Goal: Navigation & Orientation: Find specific page/section

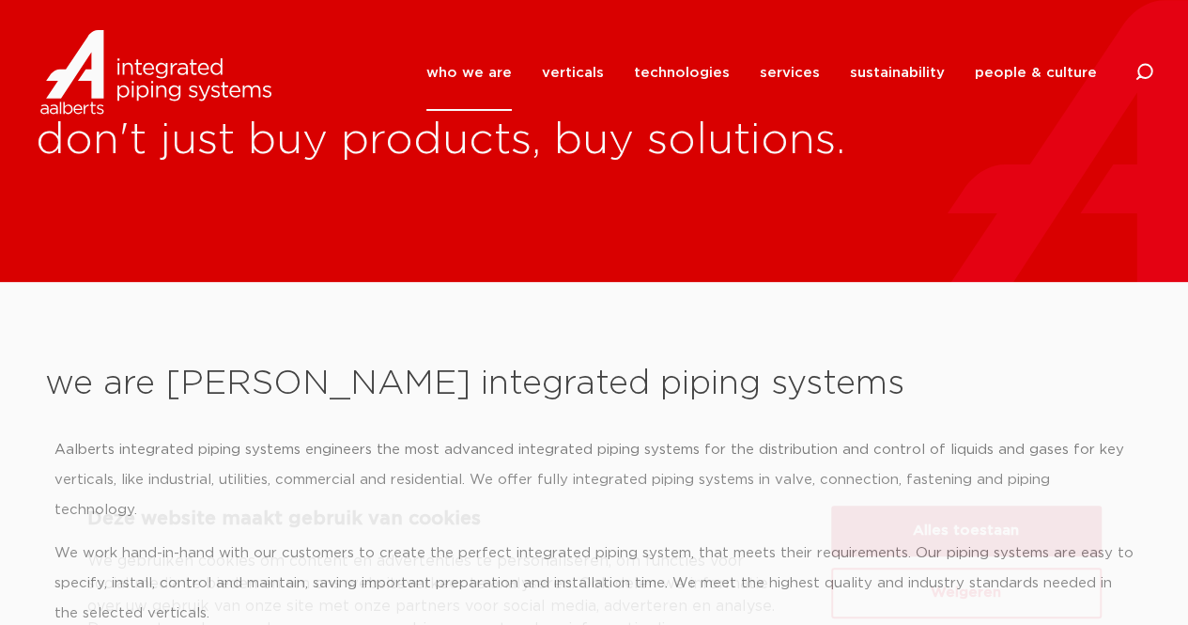
click at [958, 446] on button "Alles toestaan" at bounding box center [966, 448] width 270 height 51
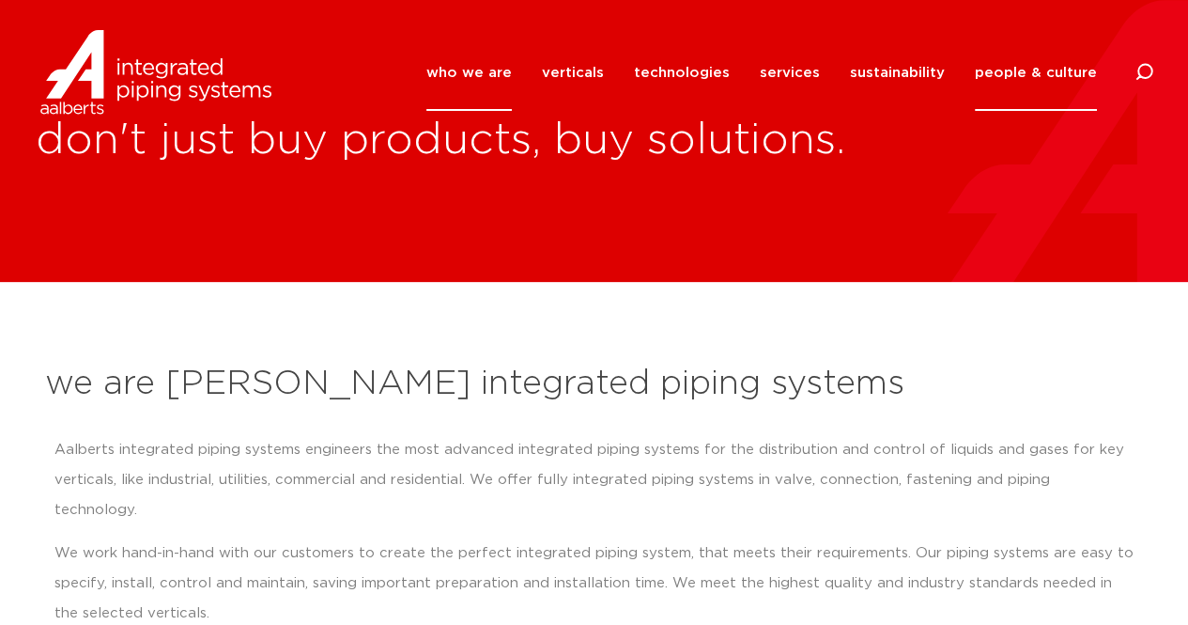
click at [1025, 77] on link "people & culture" at bounding box center [1036, 73] width 122 height 76
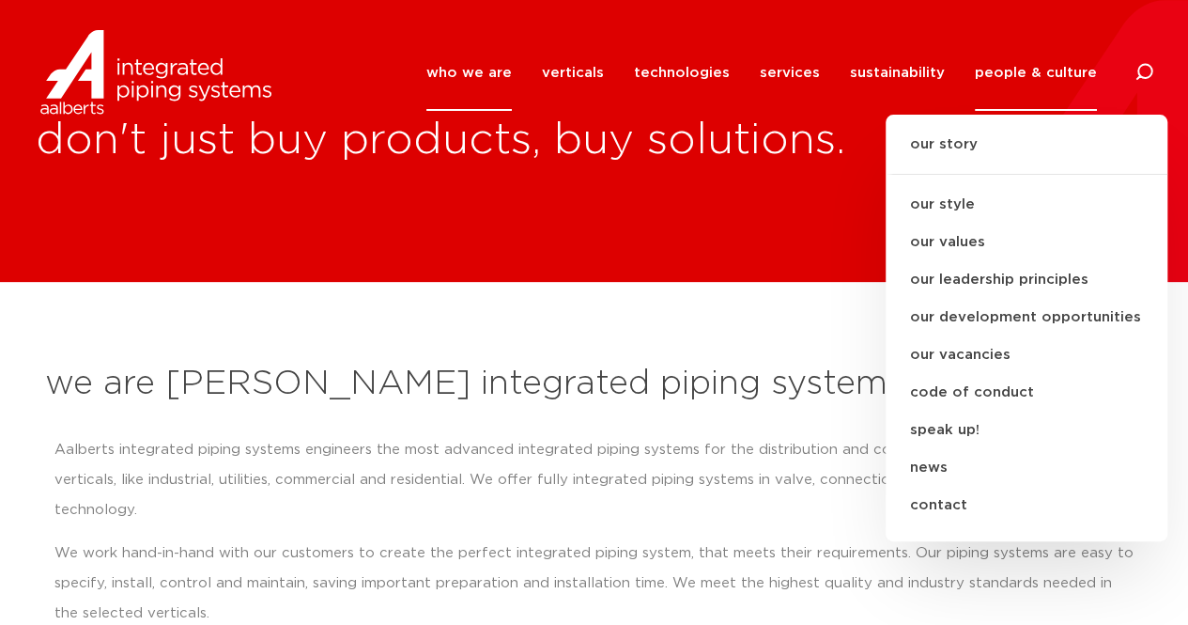
click at [1025, 77] on link "people & culture" at bounding box center [1036, 73] width 122 height 76
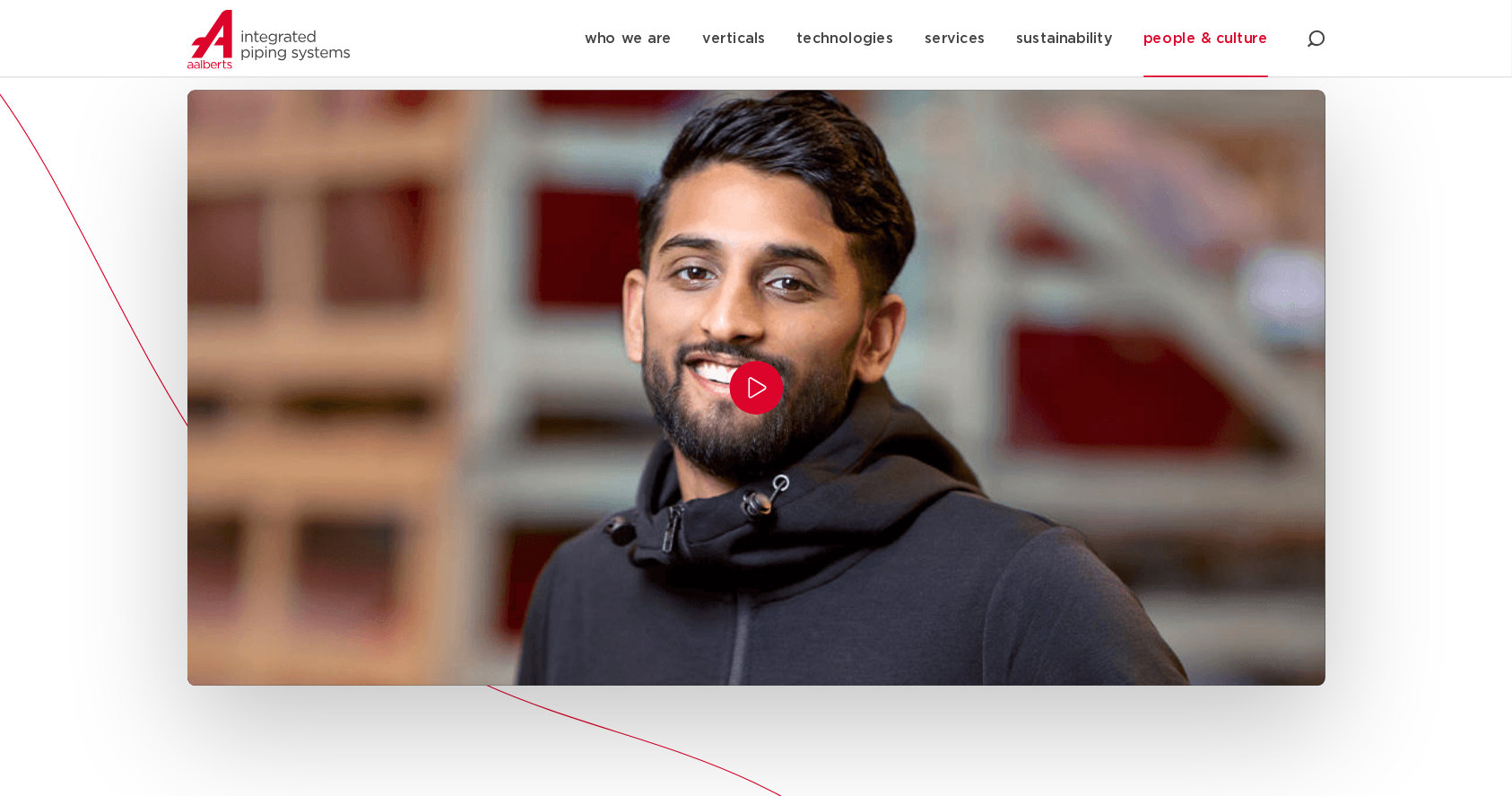
scroll to position [505, 0]
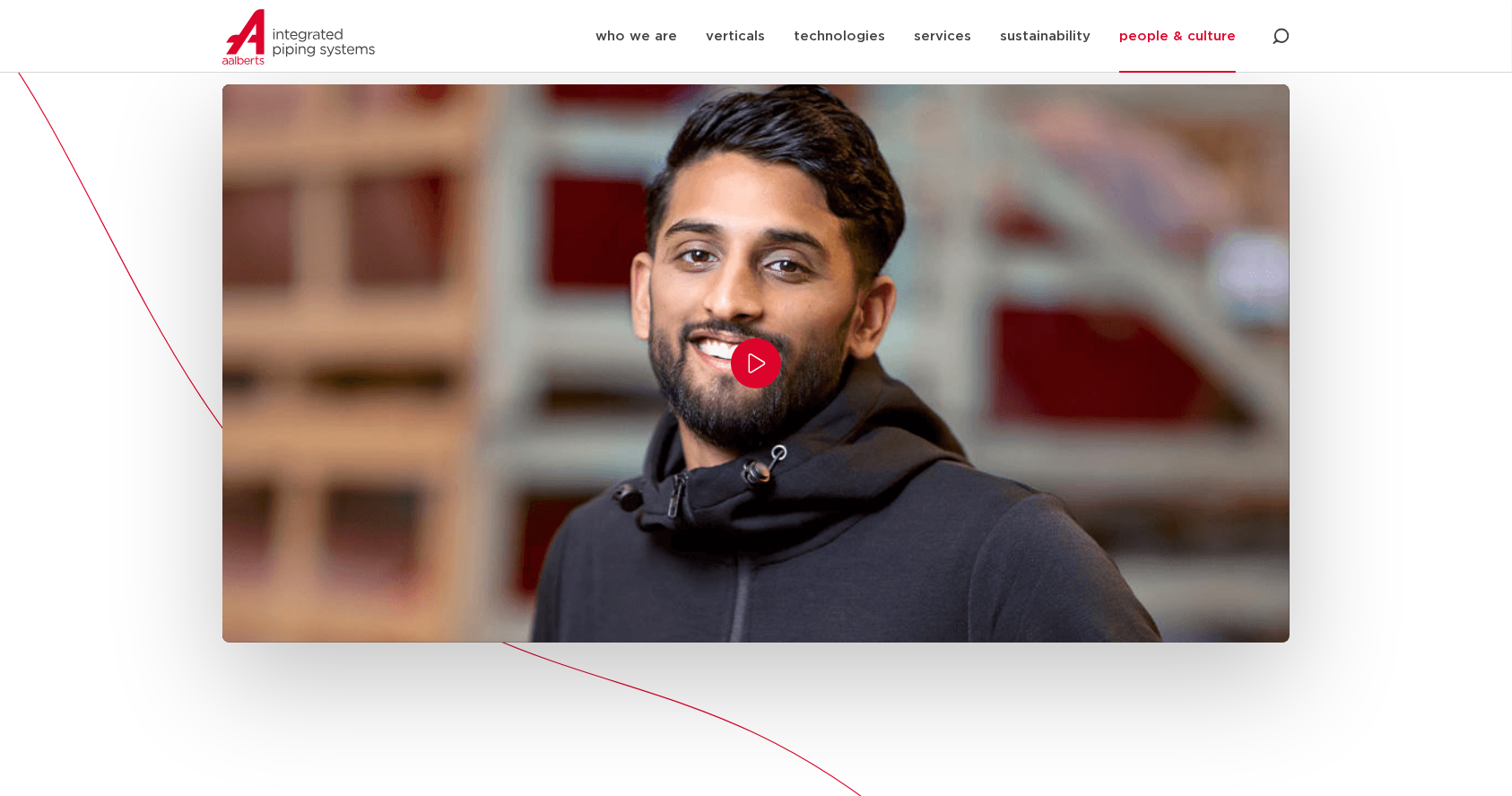
drag, startPoint x: 1141, startPoint y: 3, endPoint x: 929, endPoint y: 735, distance: 762.1
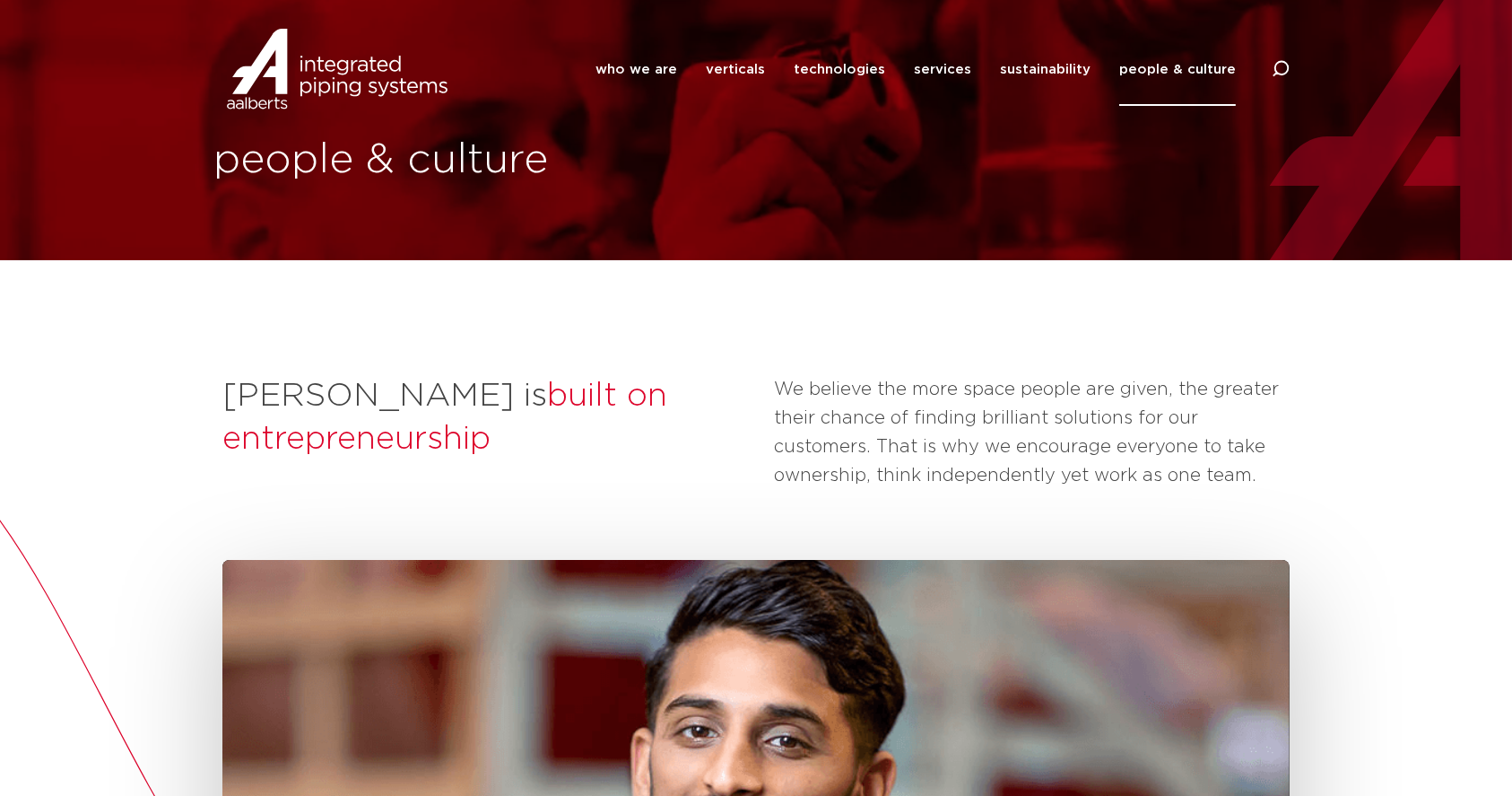
scroll to position [0, 0]
